Goal: Task Accomplishment & Management: Use online tool/utility

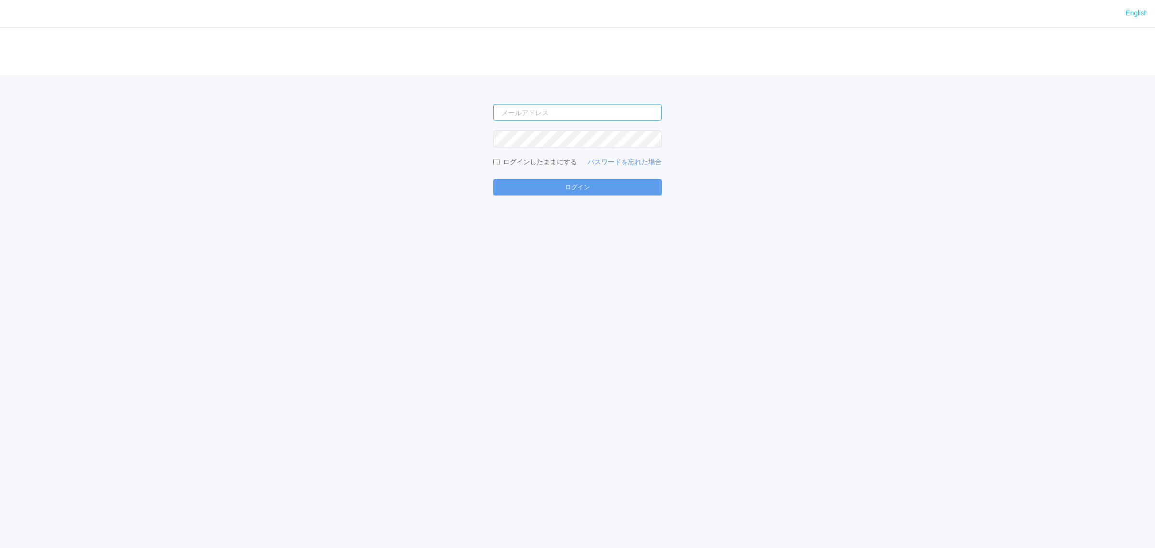
type input "[PERSON_NAME][EMAIL_ADDRESS][DOMAIN_NAME]"
click at [571, 178] on form "[PERSON_NAME][EMAIL_ADDRESS][DOMAIN_NAME] ログインしたままにする パスワードを忘れた場合 ログイン" at bounding box center [577, 149] width 169 height 91
click at [572, 182] on button "ログイン" at bounding box center [577, 187] width 169 height 16
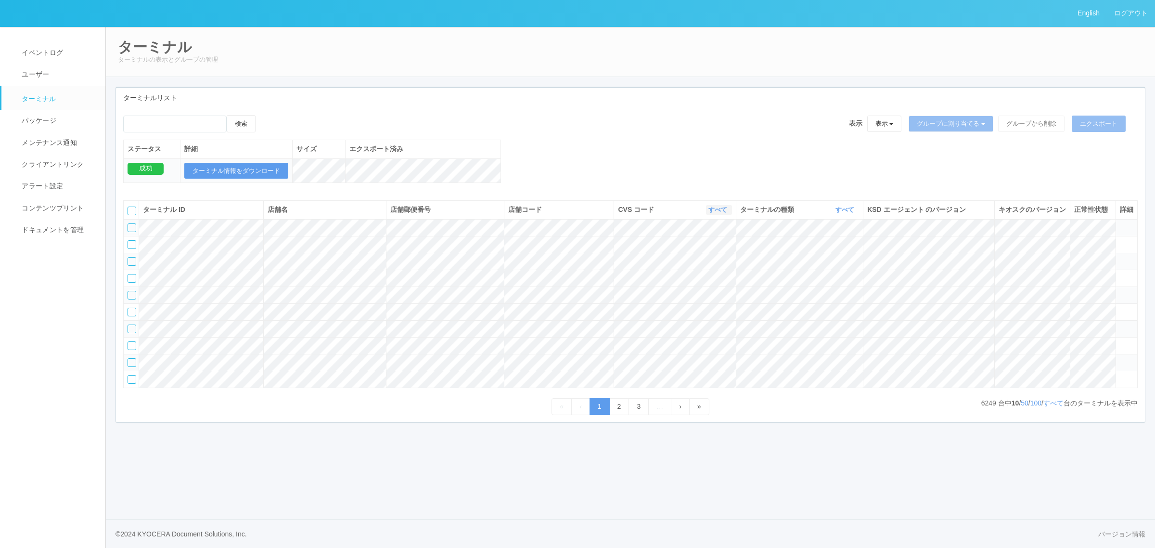
click at [721, 213] on link "すべて" at bounding box center [719, 209] width 21 height 7
click at [693, 280] on span "300037" at bounding box center [678, 276] width 27 height 8
click at [843, 213] on link "すべて" at bounding box center [846, 209] width 21 height 7
click at [829, 257] on link "キオスク" at bounding box center [821, 250] width 76 height 13
click at [1053, 407] on link "すべて" at bounding box center [1054, 403] width 20 height 8
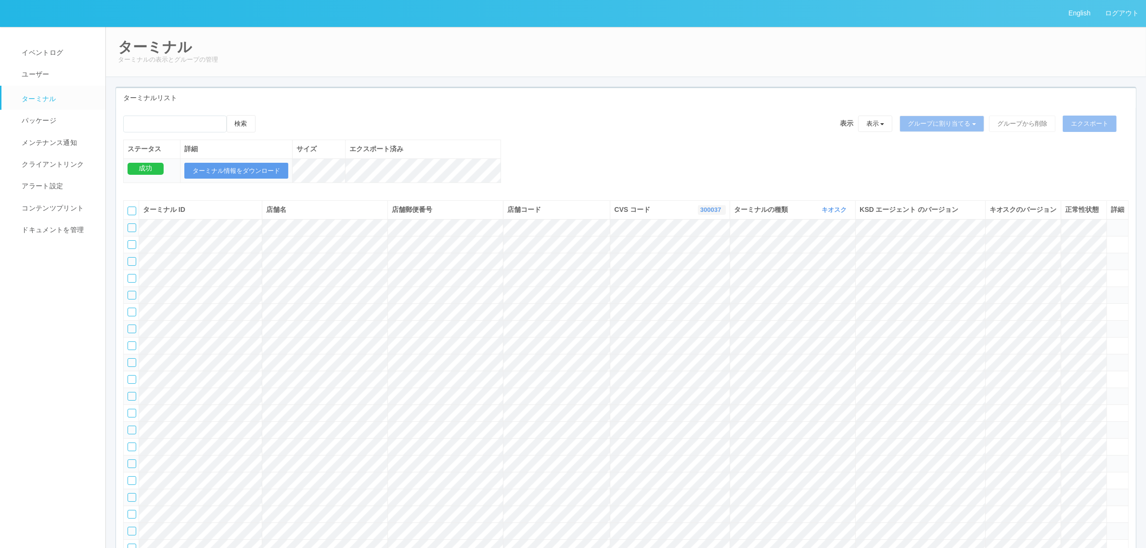
click at [708, 213] on link "300037" at bounding box center [711, 209] width 23 height 7
click at [695, 296] on link "300034" at bounding box center [687, 289] width 76 height 13
click at [720, 213] on icon "button" at bounding box center [721, 209] width 2 height 7
click at [697, 283] on link "300037" at bounding box center [686, 276] width 76 height 13
click at [835, 213] on link "キオスク" at bounding box center [835, 209] width 27 height 7
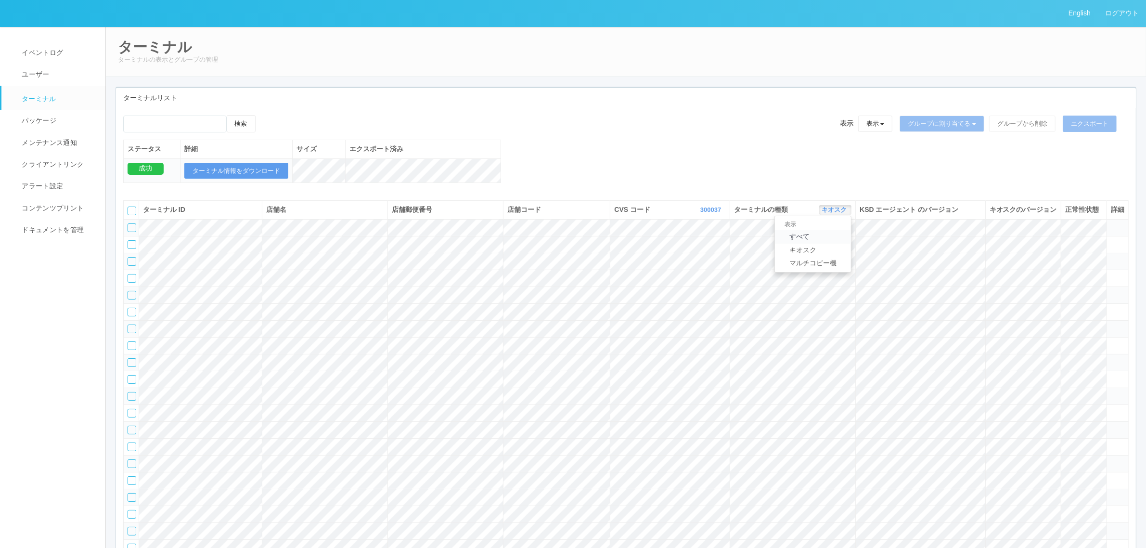
click at [820, 243] on link "すべて" at bounding box center [813, 236] width 76 height 13
click at [62, 54] on span "イベントログ" at bounding box center [41, 53] width 44 height 8
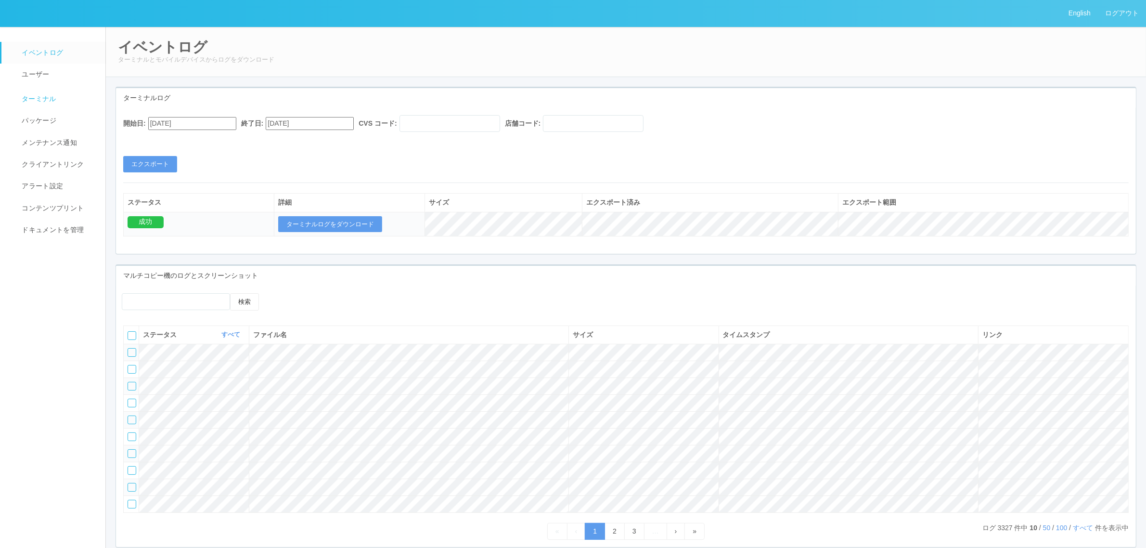
click at [40, 103] on span "ターミナル" at bounding box center [37, 99] width 37 height 8
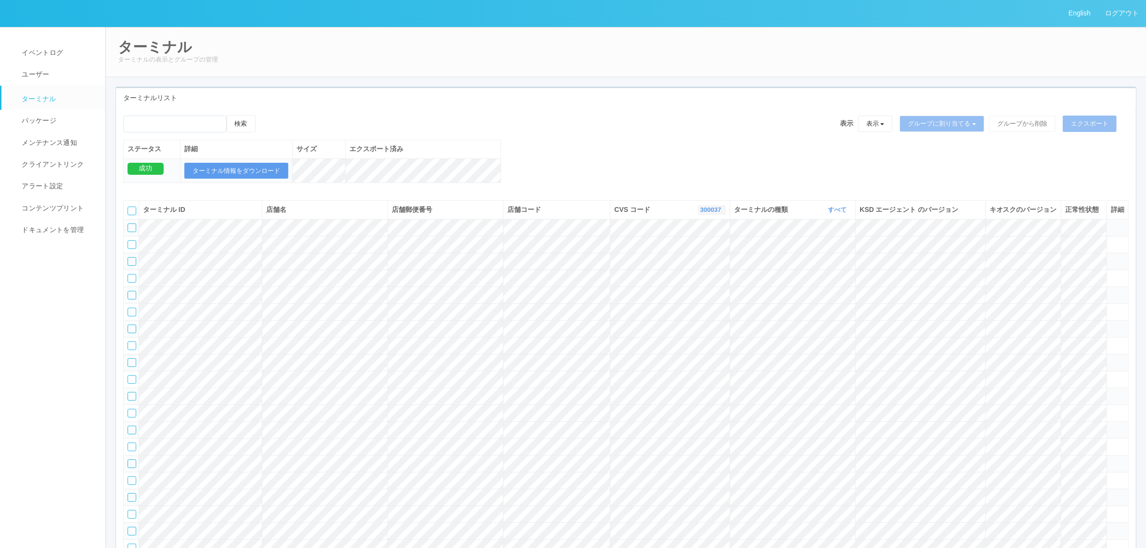
click at [708, 213] on link "300037" at bounding box center [711, 209] width 23 height 7
click at [694, 290] on link "961762" at bounding box center [687, 283] width 76 height 13
click at [38, 54] on span "イベントログ" at bounding box center [41, 53] width 44 height 8
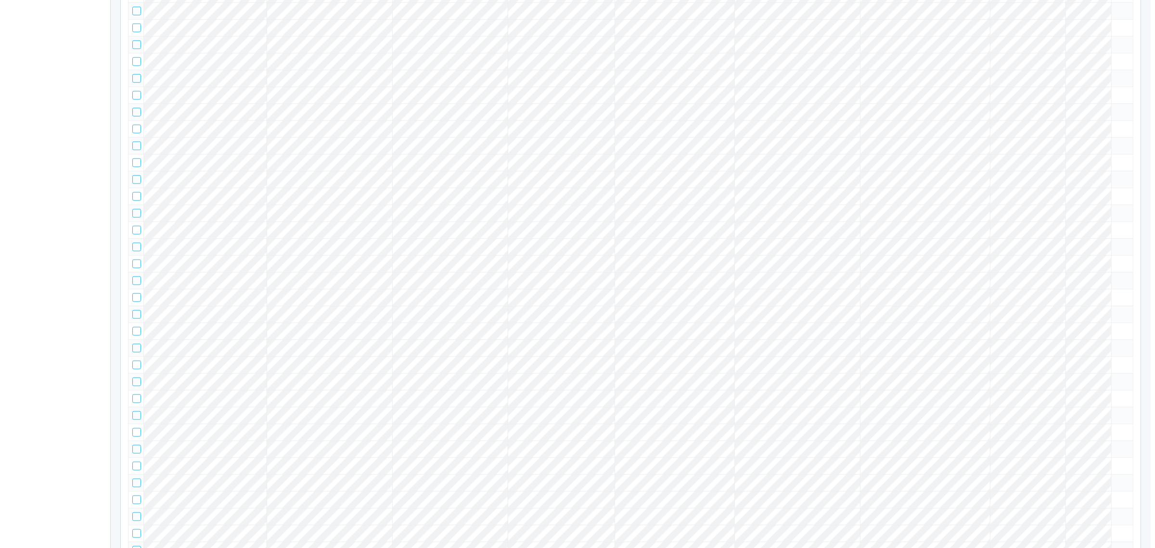
scroll to position [30534, 0]
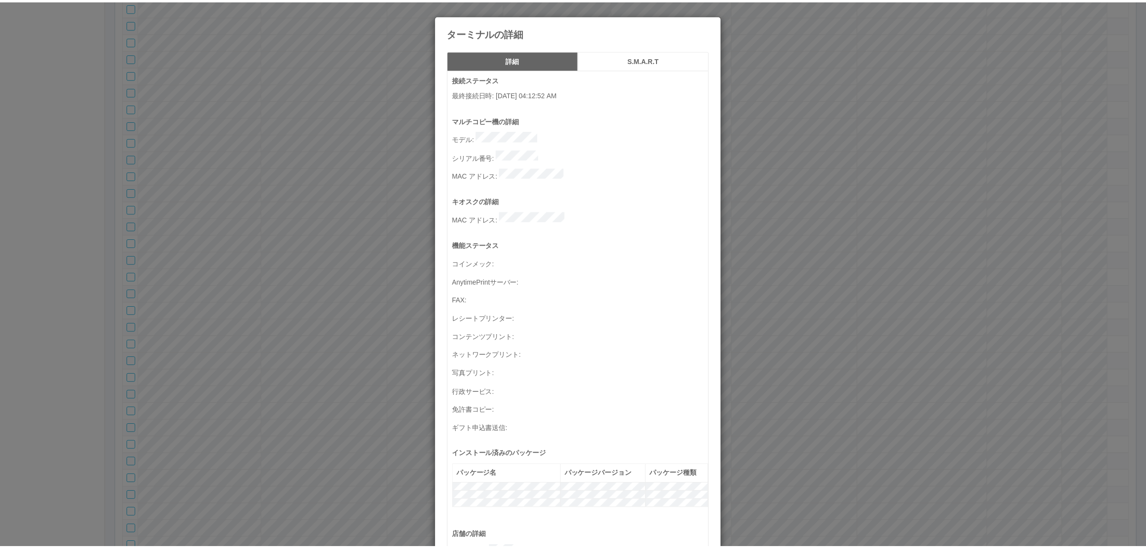
scroll to position [315, 0]
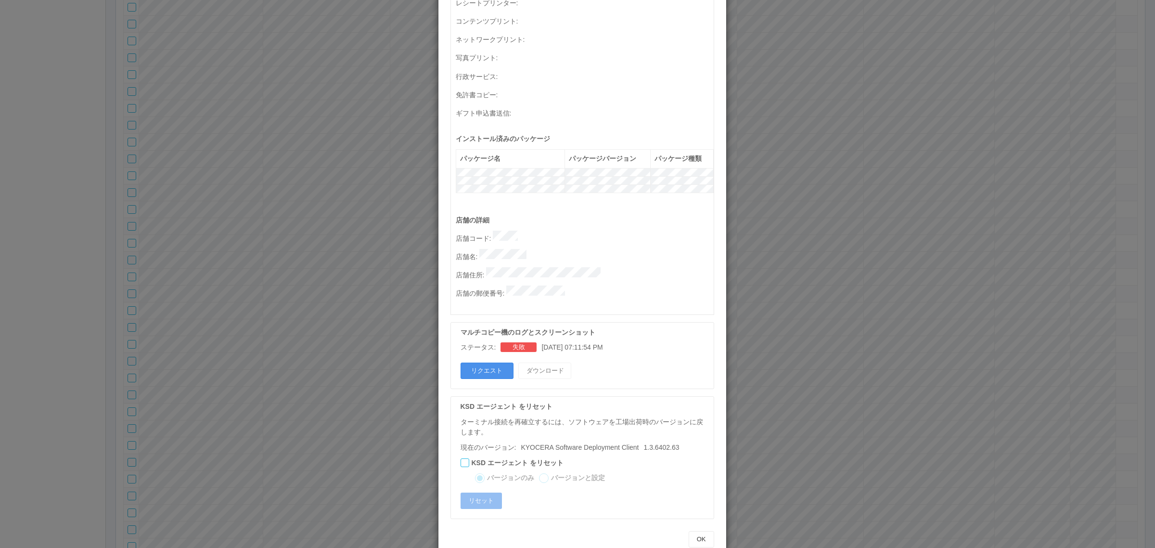
click at [476, 363] on button "リクエスト" at bounding box center [487, 371] width 53 height 16
click at [818, 348] on div "ターミナルの詳細 詳細 S.M.A.R.T 接続ステータス 最終接続日時 : [DATE] 04:12:52 AM マルチコピー機の詳細 モデル : シリアル…" at bounding box center [577, 274] width 1155 height 548
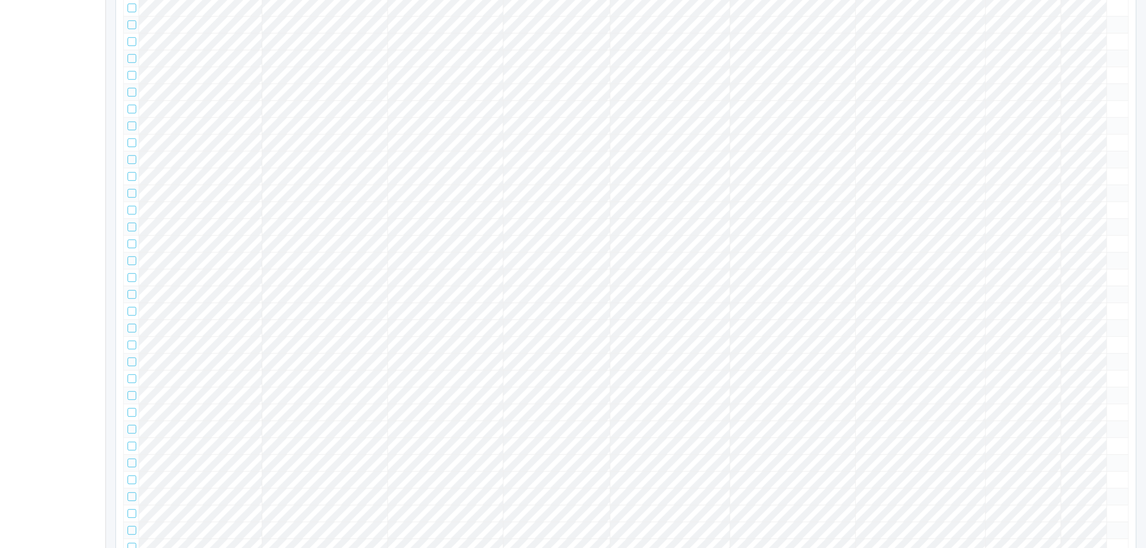
scroll to position [20424, 0]
